Goal: Information Seeking & Learning: Learn about a topic

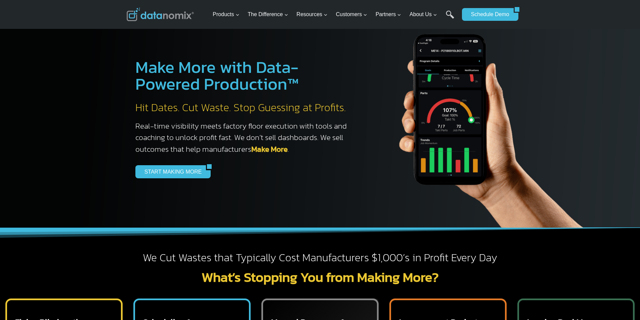
scroll to position [38, 0]
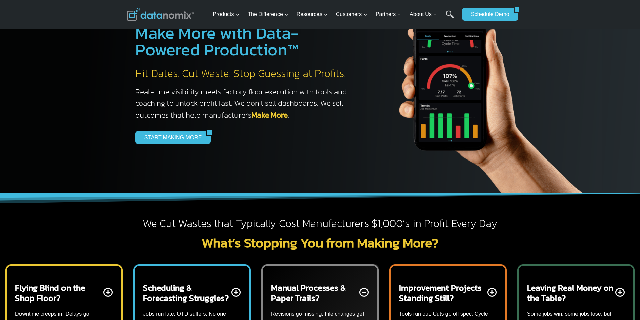
click at [135, 10] on img at bounding box center [160, 14] width 67 height 13
